Goal: Find specific page/section: Find specific page/section

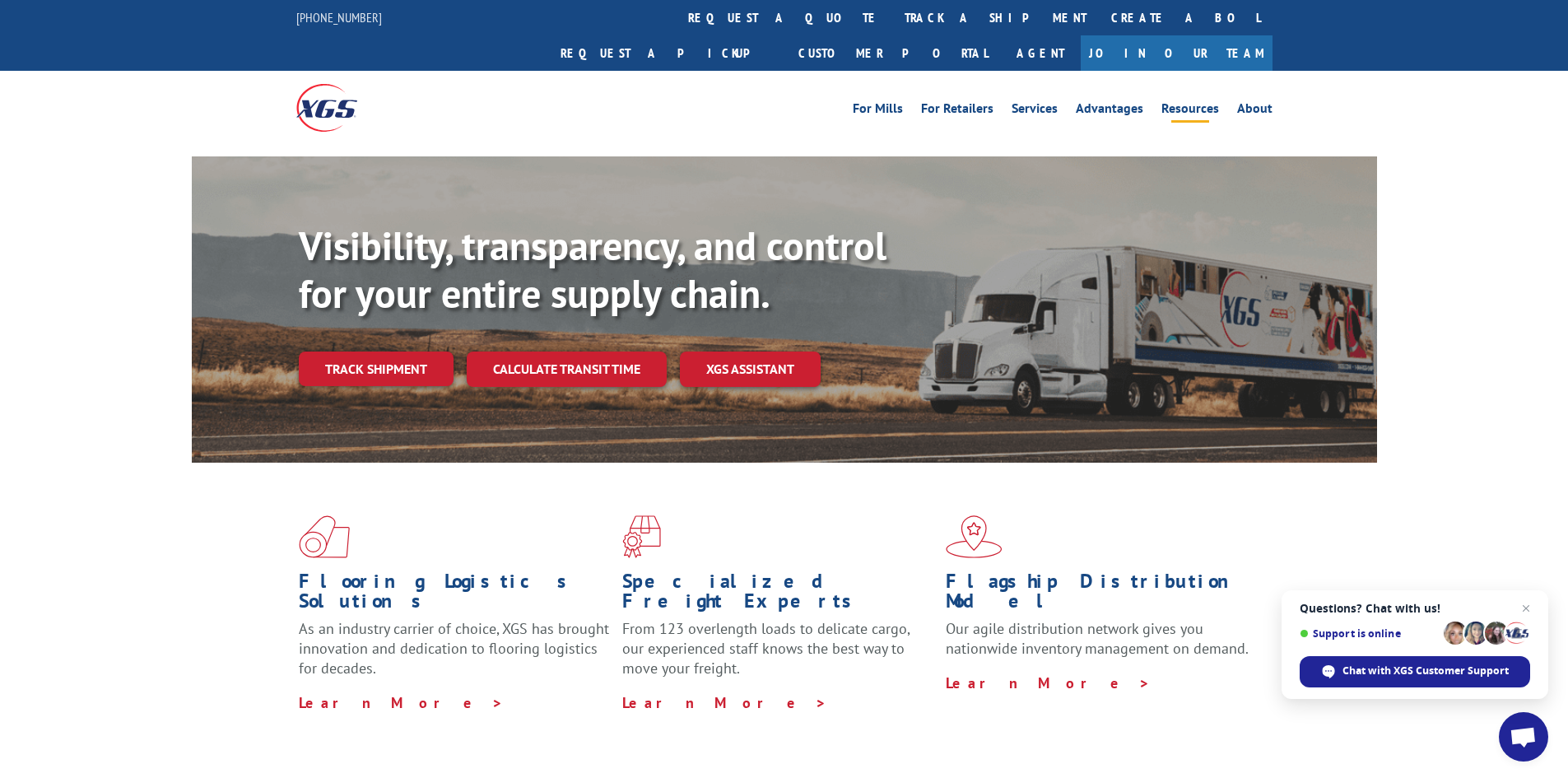
click at [1200, 102] on link "Resources" at bounding box center [1190, 112] width 58 height 18
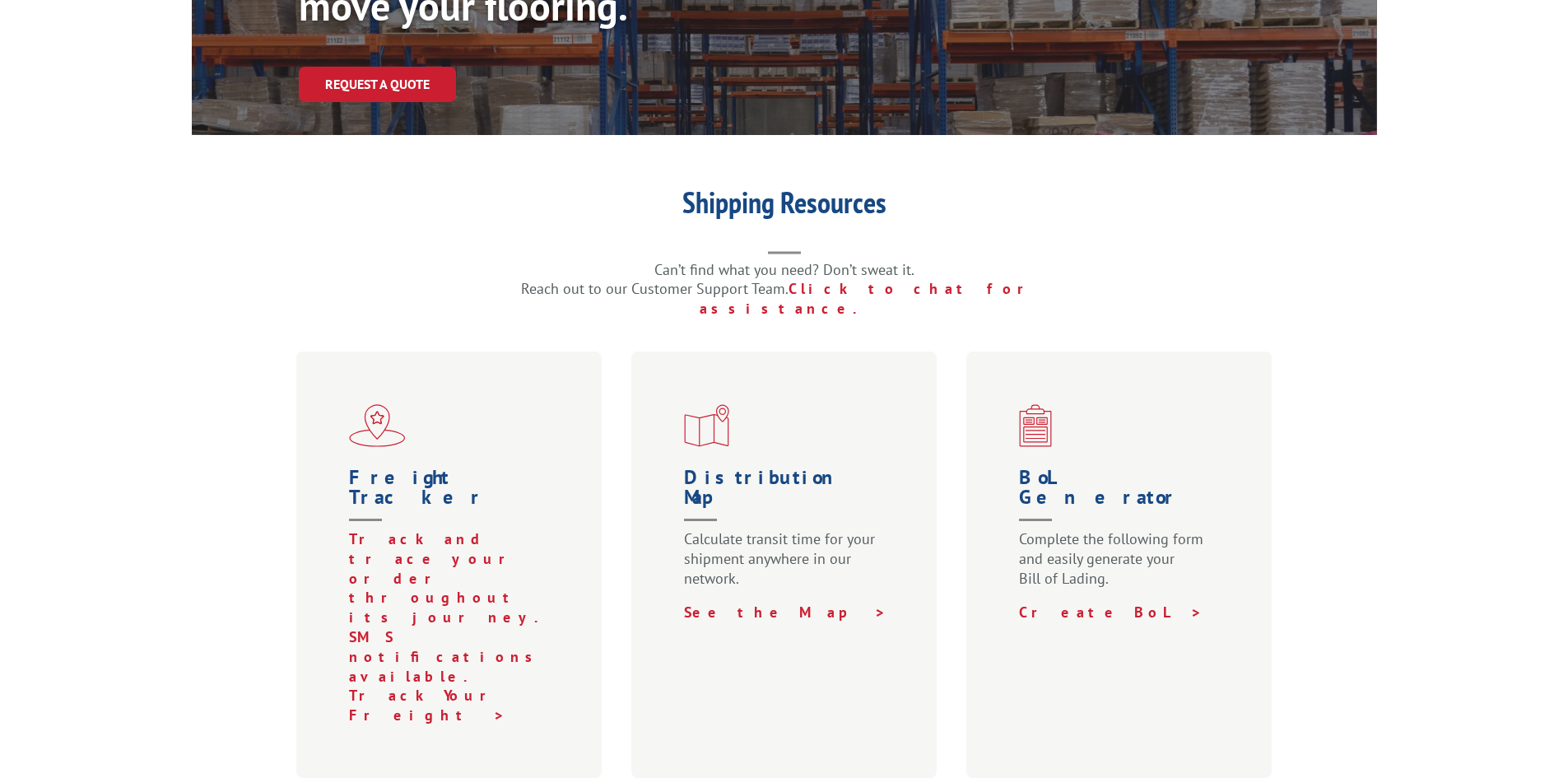
scroll to position [329, 0]
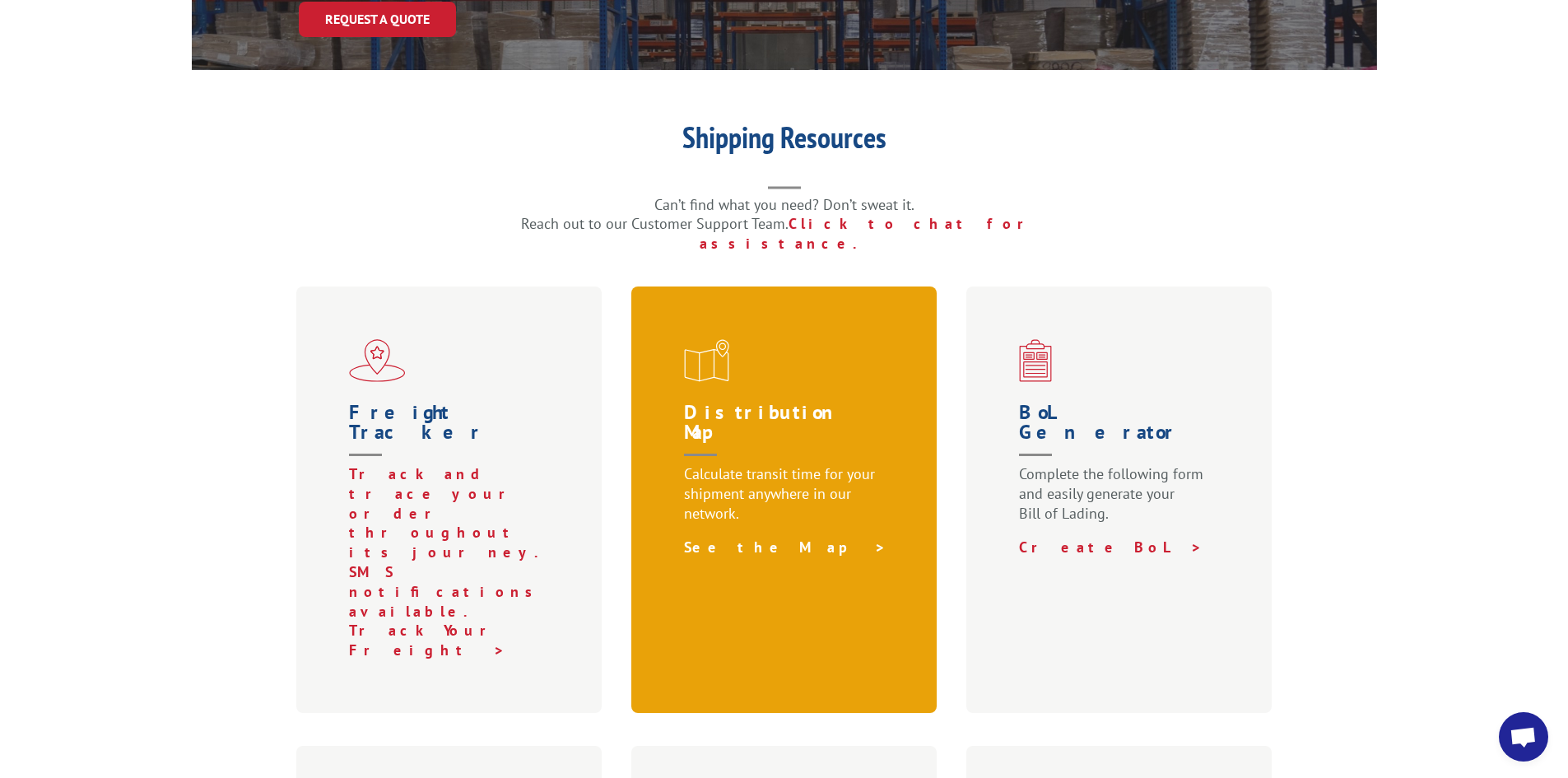
click at [736, 537] on link "See the Map >" at bounding box center [786, 547] width 203 height 19
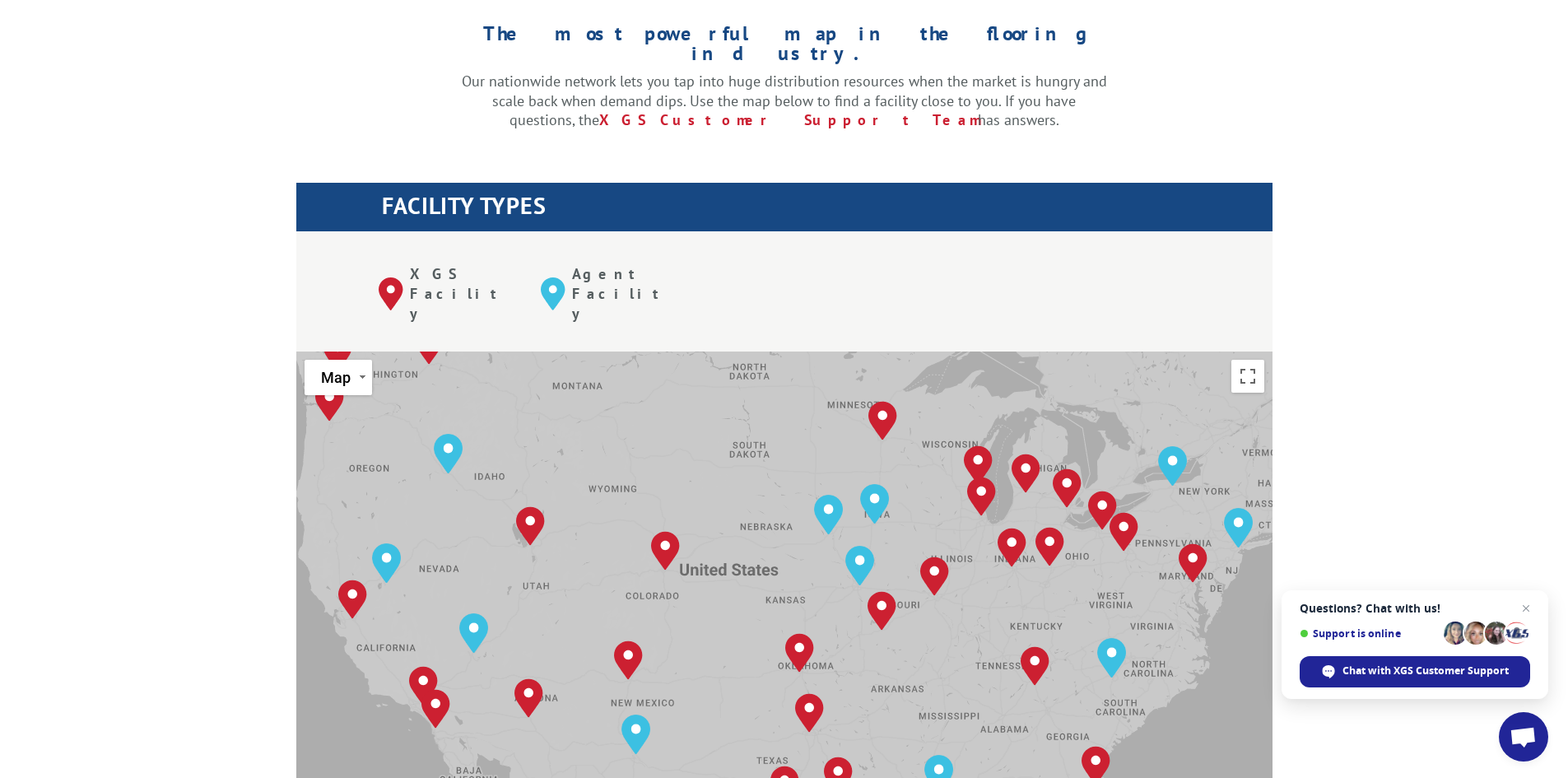
scroll to position [494, 0]
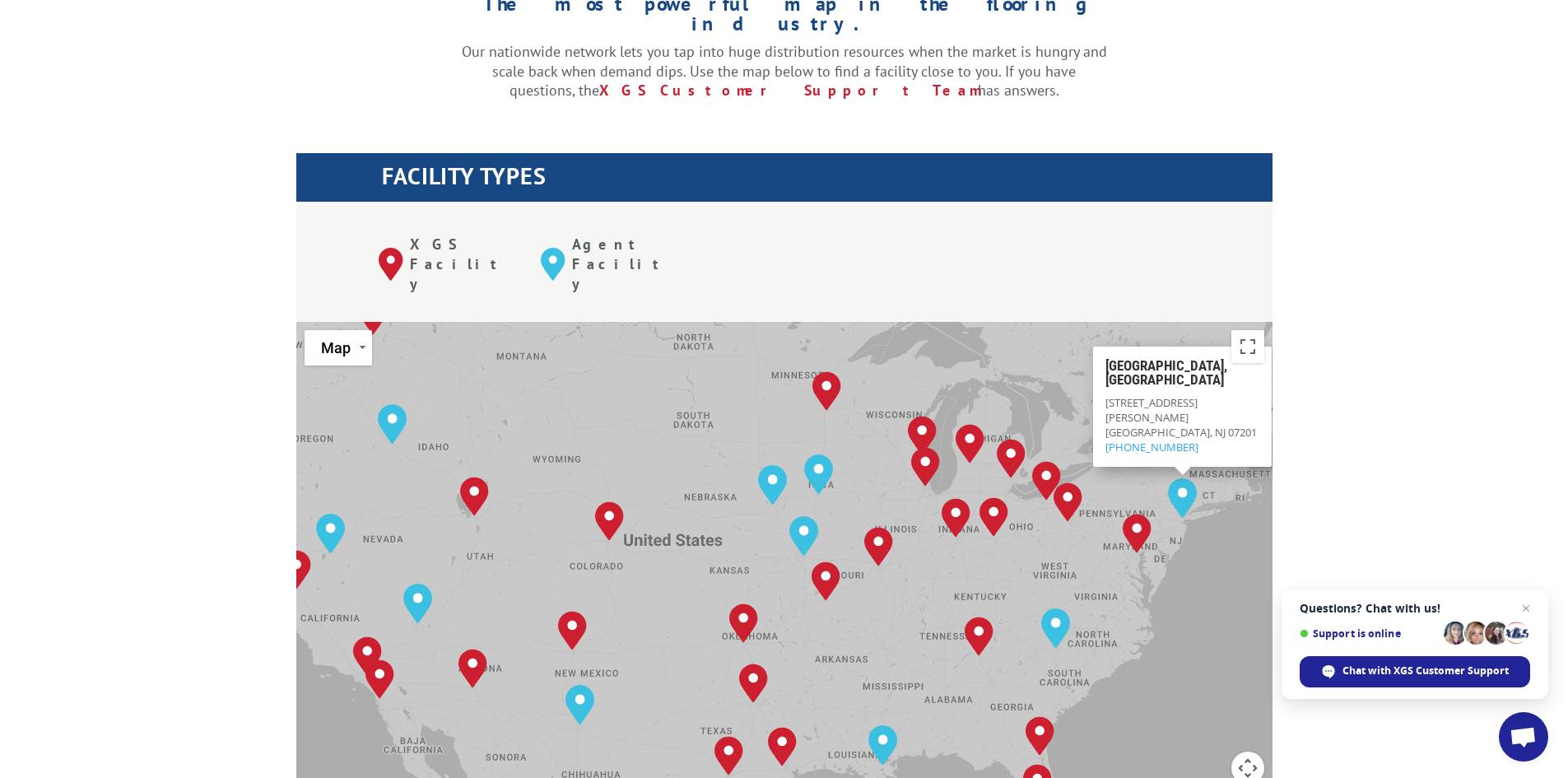
click at [1390, 380] on div "The most powerful map in the flooring industry. Our nationwide network lets you…" at bounding box center [784, 729] width 1568 height 1574
click at [1057, 331] on div "Albuquerque, NM Baltimore, MD Boise, ID Charlotte, NC Chicago, IL Chino, CA Cle…" at bounding box center [785, 593] width 977 height 542
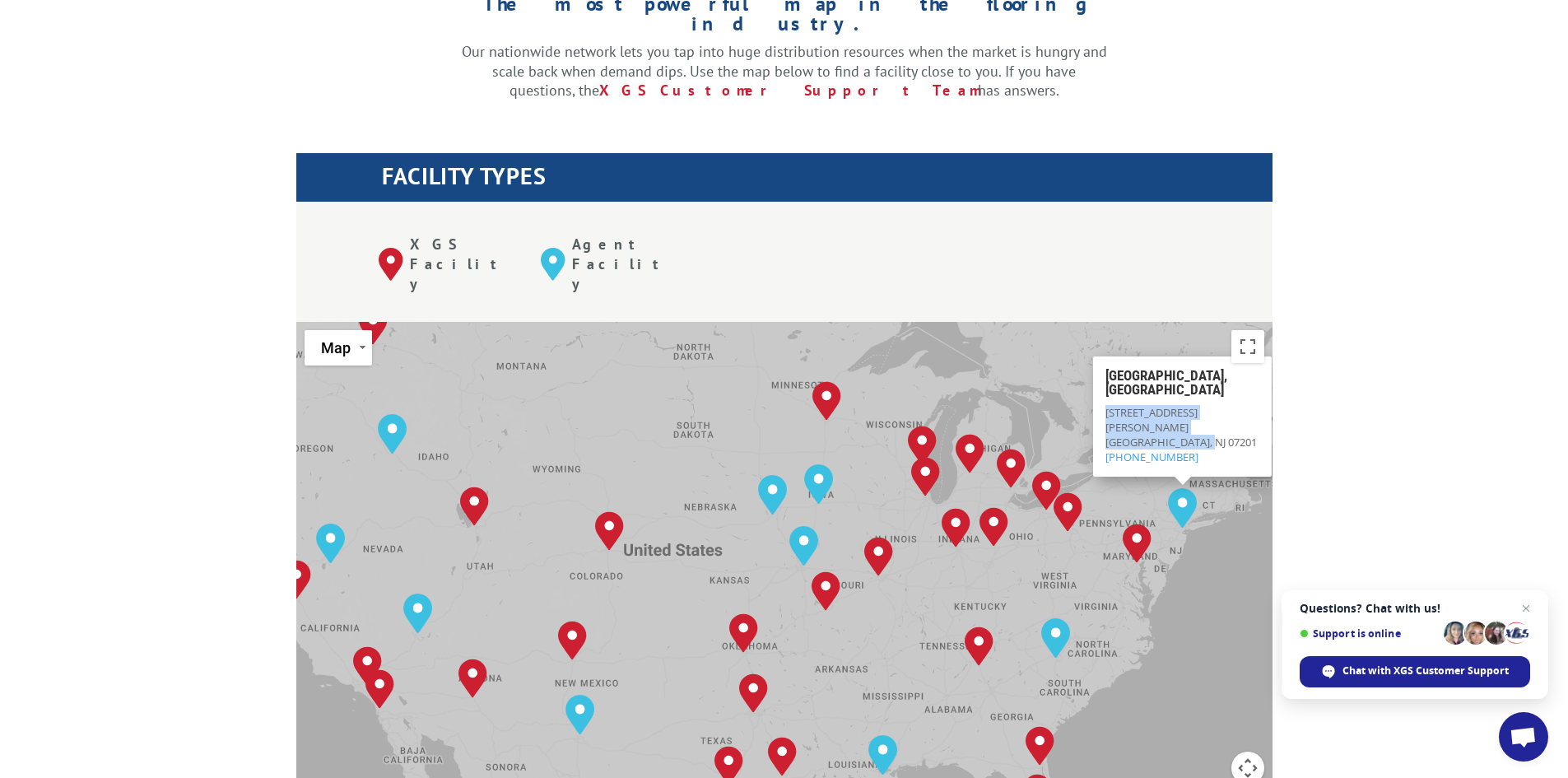
drag, startPoint x: 1106, startPoint y: 346, endPoint x: 1218, endPoint y: 364, distance: 113.4
click at [1218, 405] on div "675 Dowd Ave Elizabeth, NJ 07201 (844) 947-7447" at bounding box center [1182, 434] width 154 height 60
click at [1372, 377] on div "The most powerful map in the flooring industry. Our nationwide network lets you…" at bounding box center [784, 729] width 1568 height 1574
click at [1223, 509] on div "Albuquerque, NM Baltimore, MD Boise, ID Charlotte, NC Chicago, IL Chino, CA Cle…" at bounding box center [785, 593] width 977 height 542
